Goal: Task Accomplishment & Management: Manage account settings

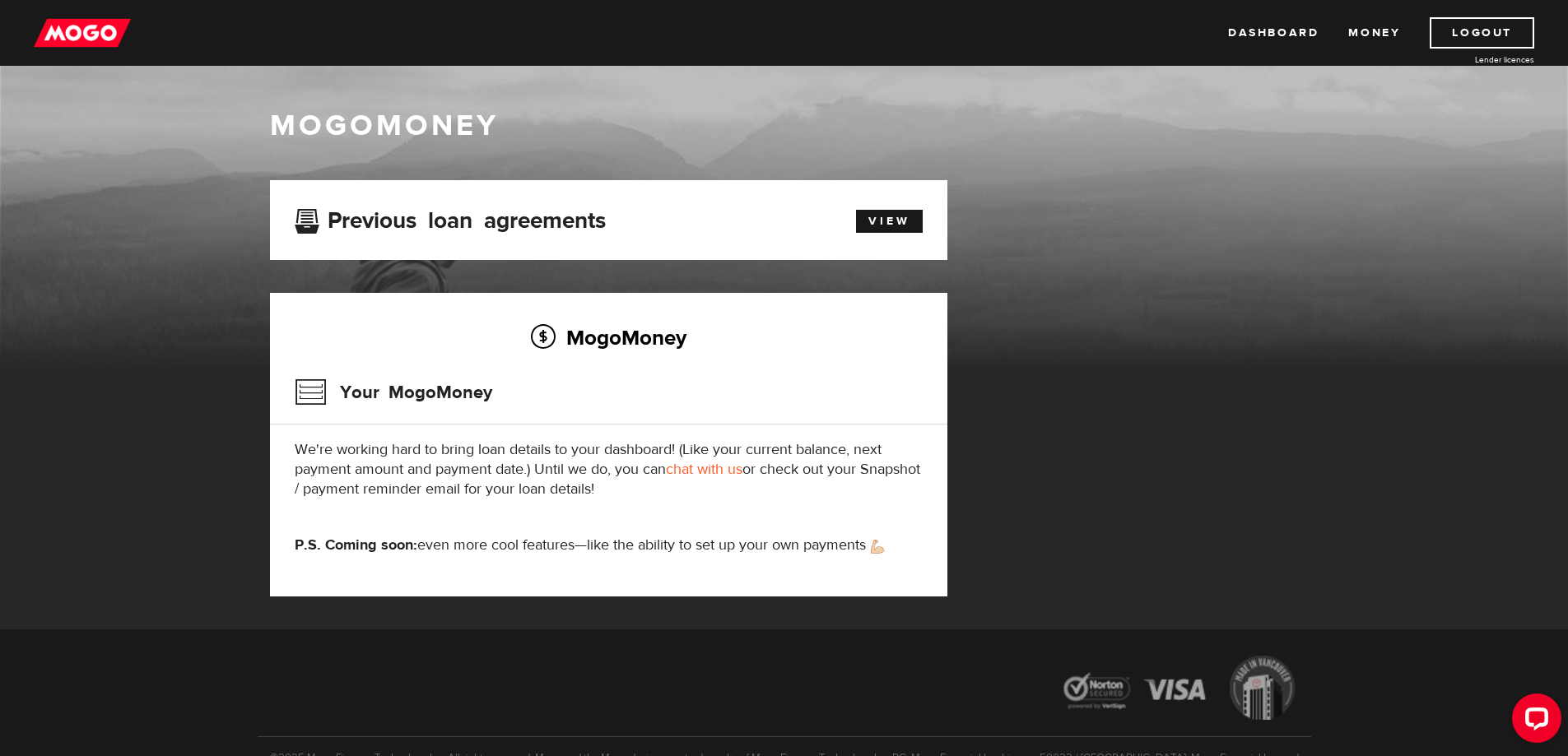
click at [531, 222] on h3 "Previous loan agreements" at bounding box center [450, 218] width 311 height 22
click at [896, 218] on link "View" at bounding box center [889, 222] width 66 height 23
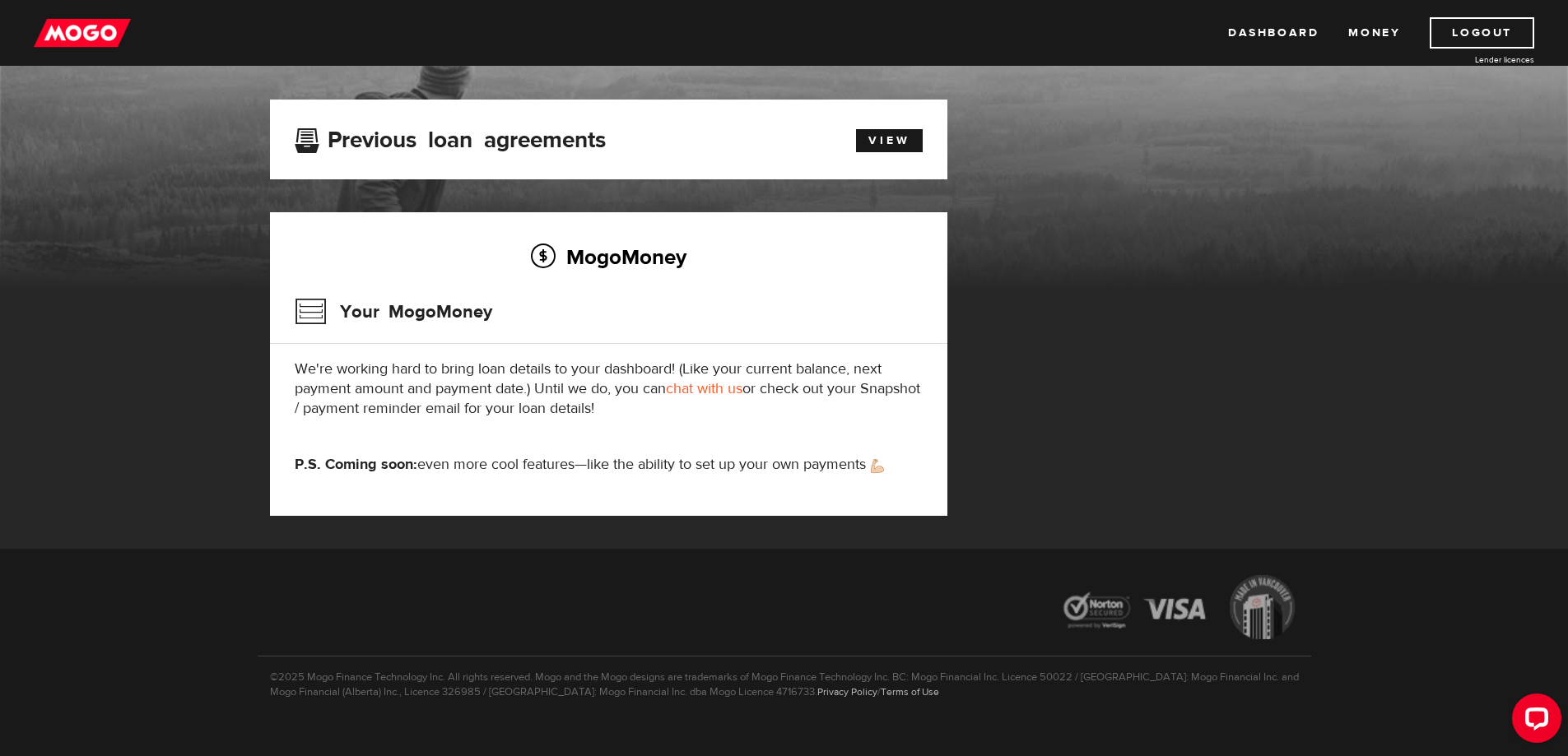
scroll to position [104, 0]
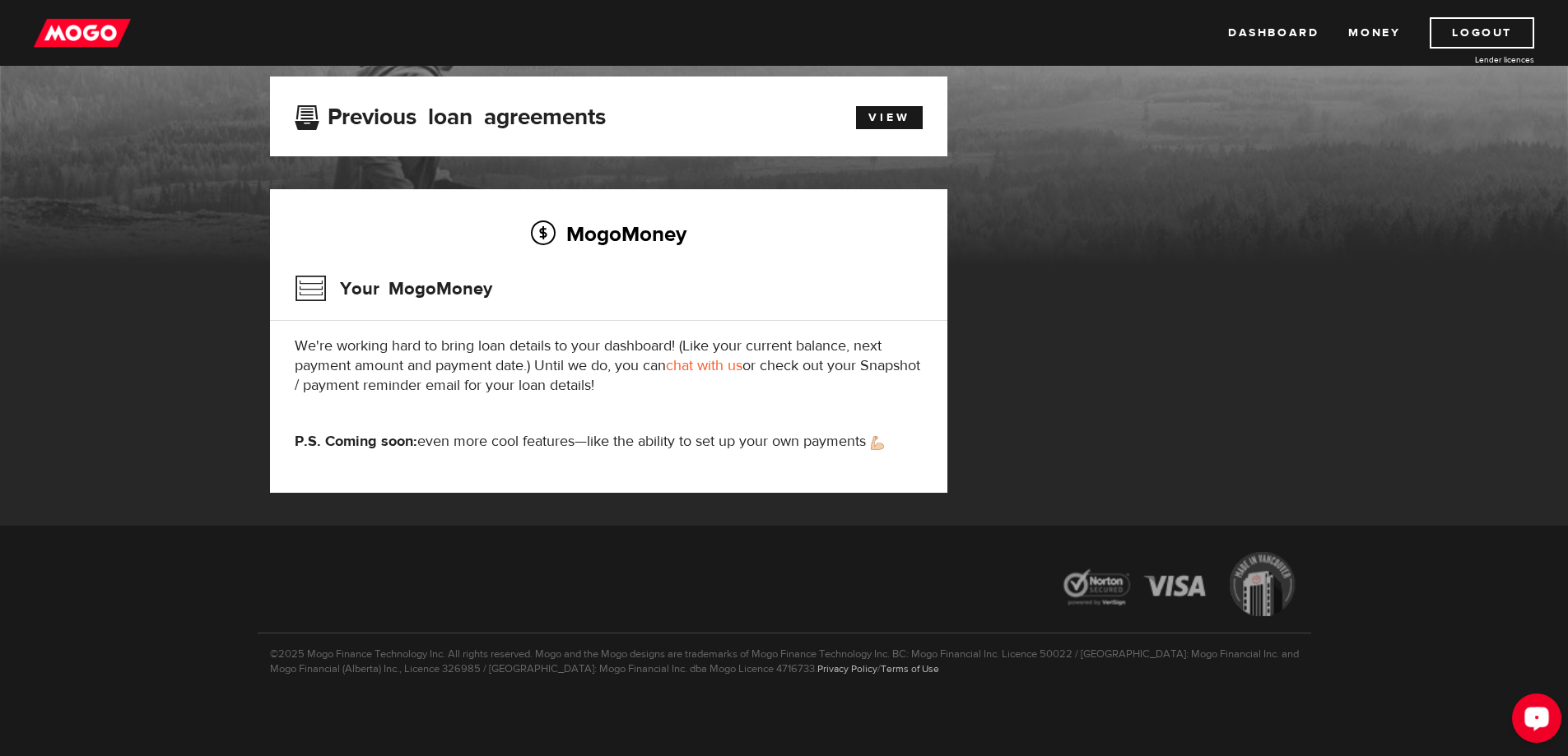
click at [1536, 723] on div "Open LiveChat chat widget" at bounding box center [1536, 718] width 28 height 28
click at [898, 129] on div "Previous loan agreements View" at bounding box center [608, 116] width 652 height 31
click at [905, 115] on link "View" at bounding box center [889, 118] width 66 height 23
